Goal: Check status: Check status

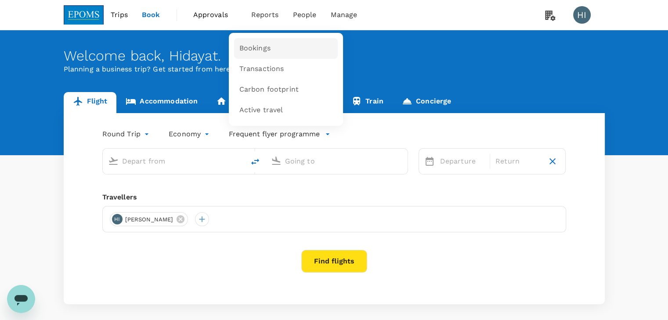
type input "Kuala Lumpur Intl ([GEOGRAPHIC_DATA])"
type input "Kota Kinabalu Intl (BKI)"
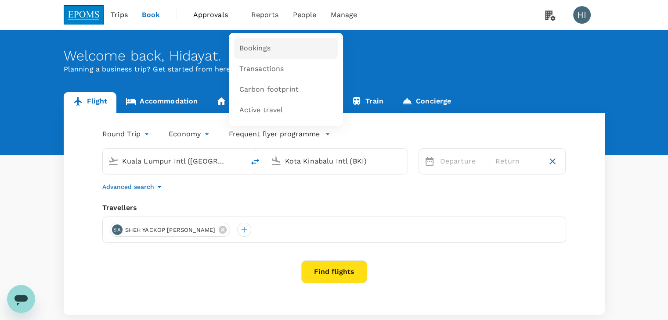
click at [249, 48] on span "Bookings" at bounding box center [254, 48] width 31 height 10
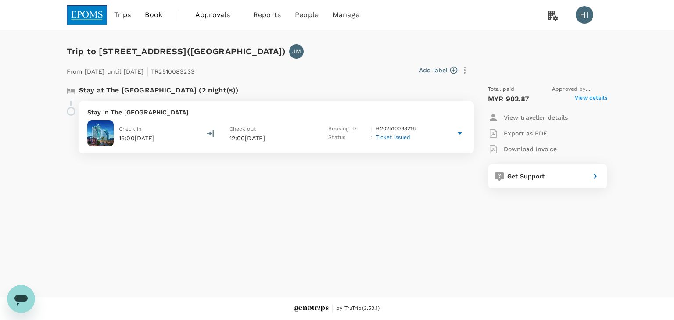
click at [584, 95] on span "View details" at bounding box center [591, 99] width 32 height 11
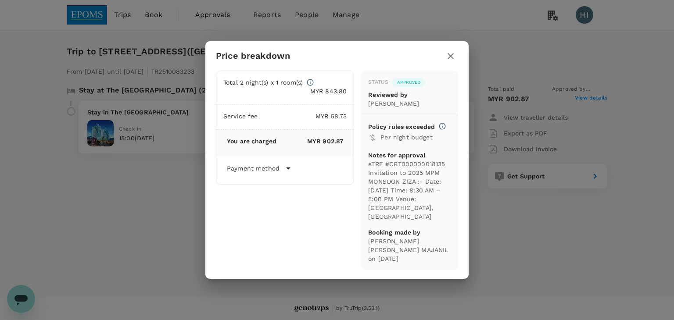
click at [443, 60] on button "button" at bounding box center [450, 56] width 15 height 15
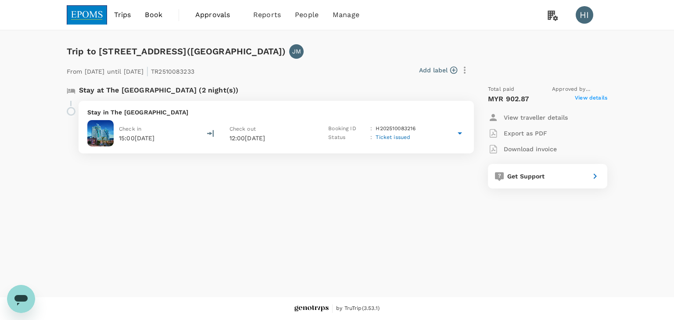
click at [224, 14] on span "Approvals" at bounding box center [217, 15] width 44 height 11
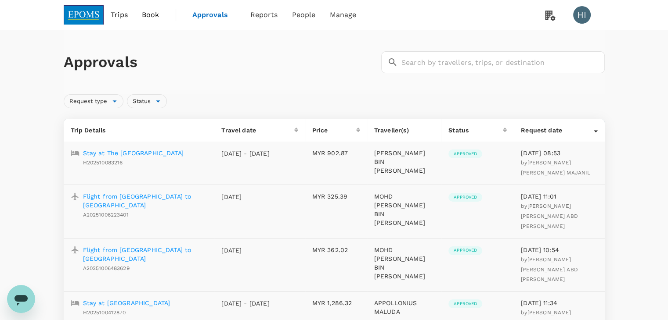
click at [168, 151] on p "Stay at The Zenith Hotel Kuantan" at bounding box center [133, 153] width 101 height 9
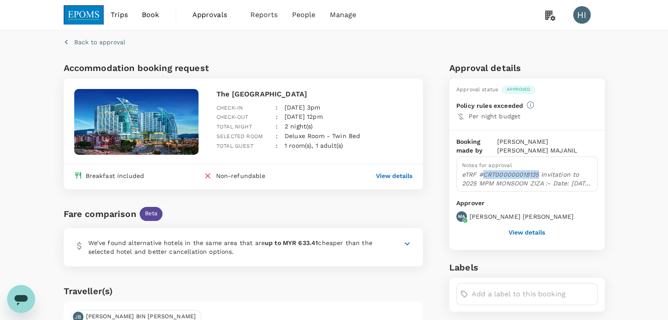
copy p "CRT000000018135"
drag, startPoint x: 484, startPoint y: 164, endPoint x: 537, endPoint y: 168, distance: 53.7
click at [537, 170] on p "eTRF #CRT000000018135 Invitation to 2025 MPM MONSOON ZIZA :- Date: 14th October…" at bounding box center [527, 179] width 130 height 18
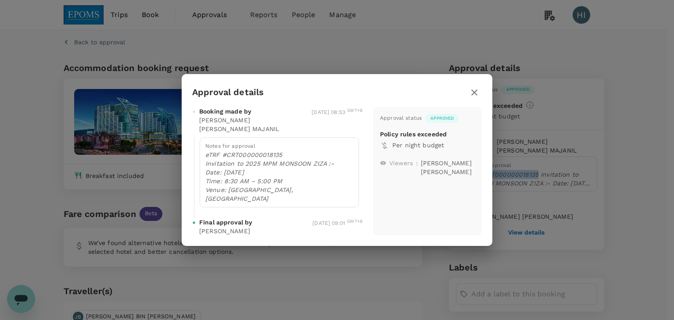
click at [474, 96] on icon "button" at bounding box center [474, 93] width 6 height 6
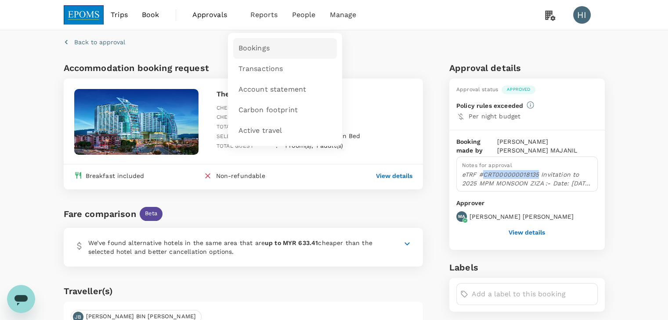
click at [257, 47] on span "Bookings" at bounding box center [253, 48] width 31 height 10
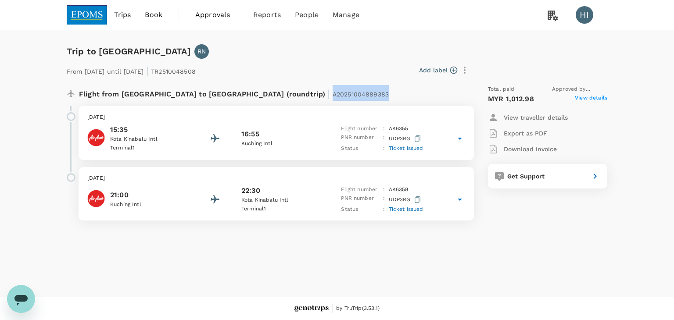
drag, startPoint x: 239, startPoint y: 93, endPoint x: 300, endPoint y: 93, distance: 60.6
click at [300, 93] on div "Flight from Malaysia to Malaysia (roundtrip) | A20251004889383" at bounding box center [247, 93] width 337 height 16
copy span "A20251004889383"
click at [529, 149] on p "Download invoice" at bounding box center [530, 149] width 53 height 9
